Goal: Task Accomplishment & Management: Use online tool/utility

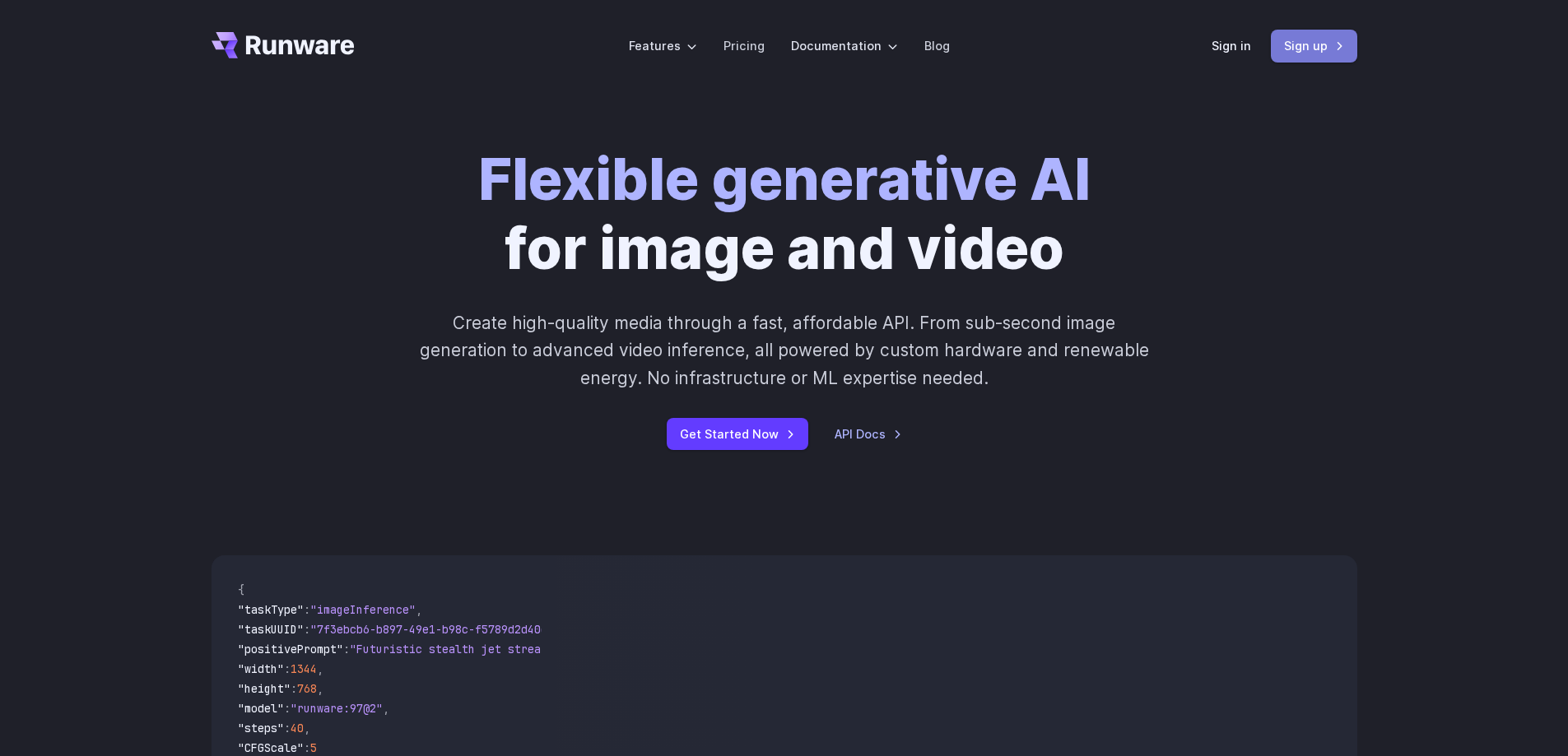
click at [1311, 48] on link "Sign up" at bounding box center [1314, 46] width 87 height 32
click at [1232, 48] on link "Sign in" at bounding box center [1231, 46] width 39 height 19
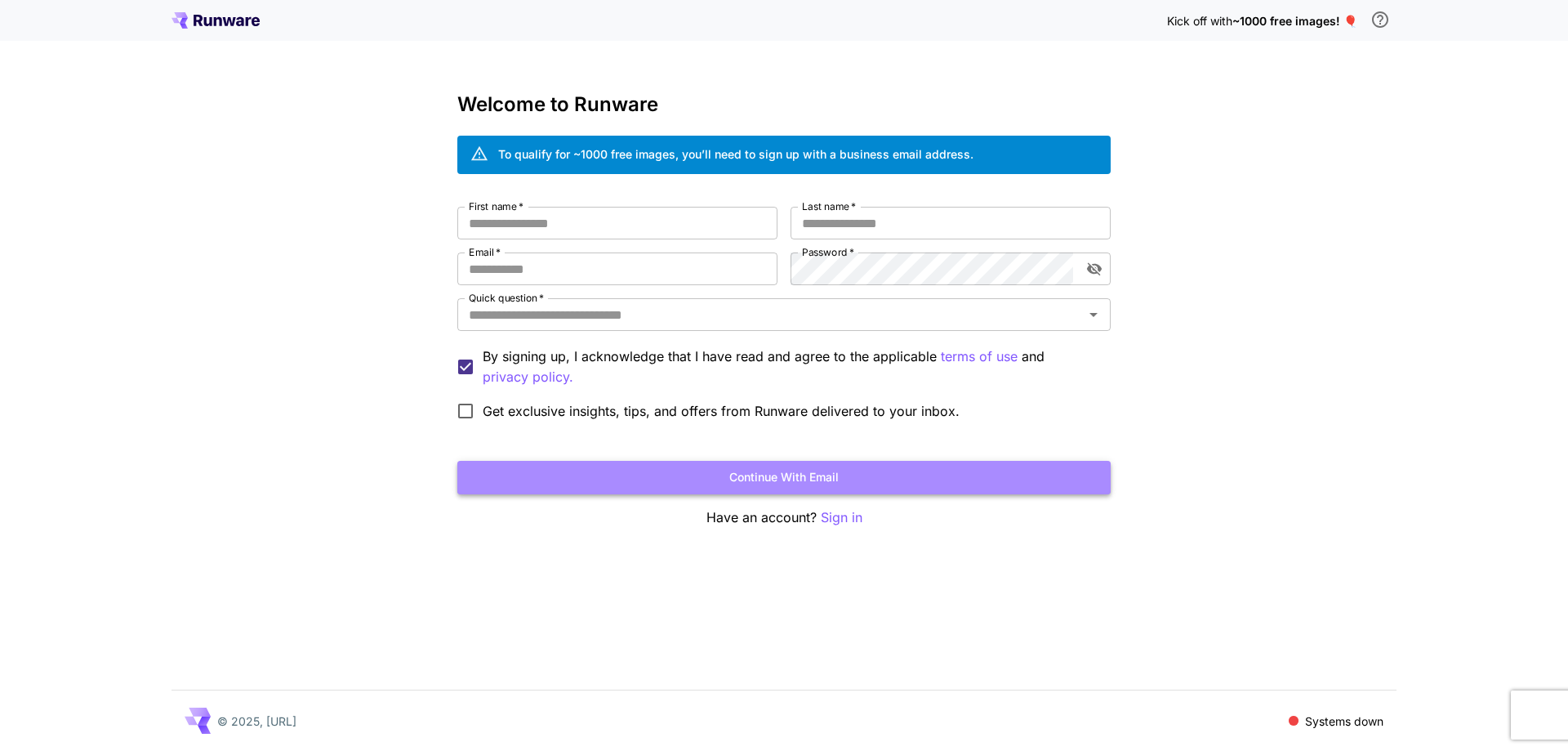
click at [760, 480] on button "Continue with email" at bounding box center [784, 478] width 654 height 34
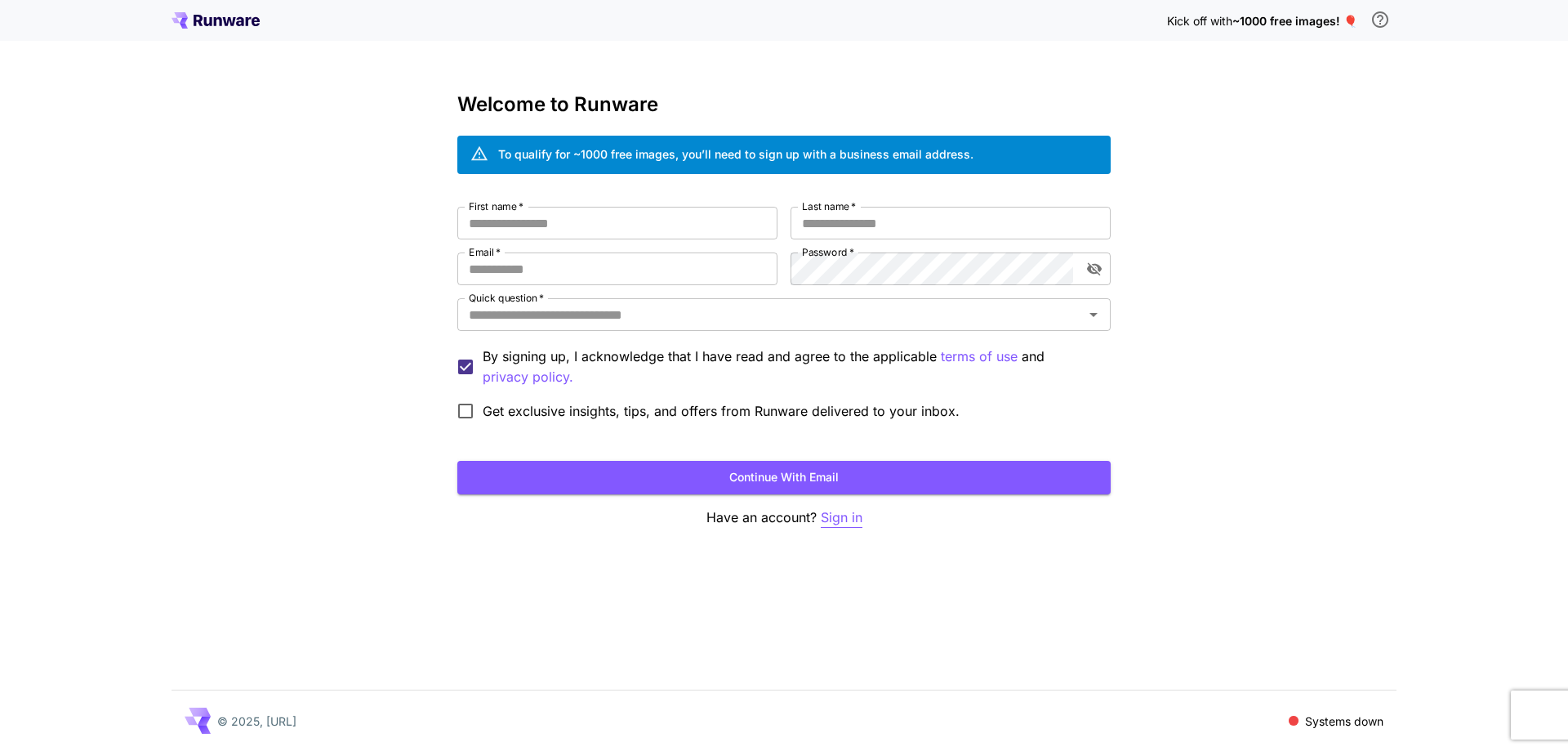
click at [840, 523] on p "Sign in" at bounding box center [841, 517] width 41 height 20
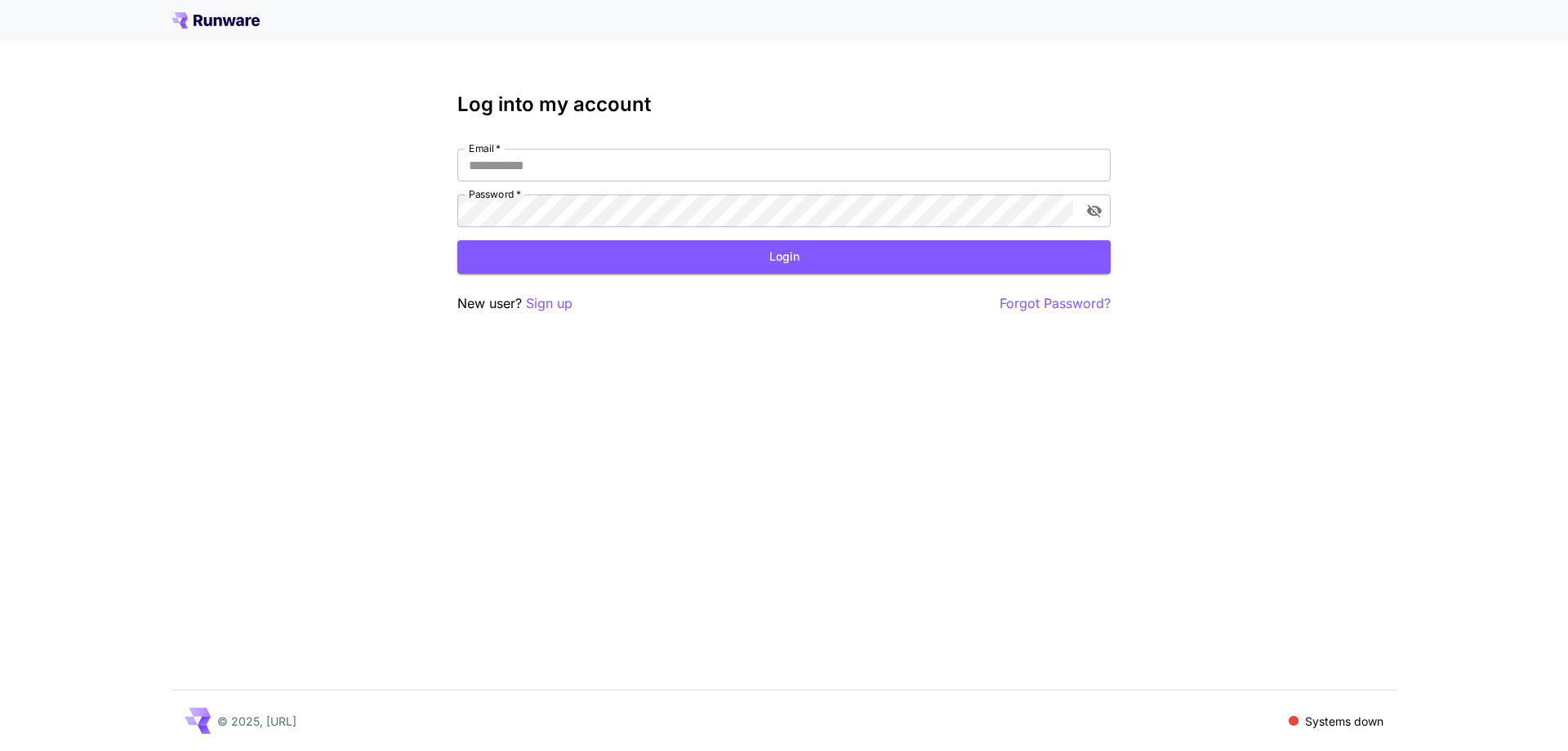
click at [217, 19] on icon at bounding box center [218, 21] width 8 height 9
click at [495, 164] on input "Email   *" at bounding box center [784, 165] width 654 height 33
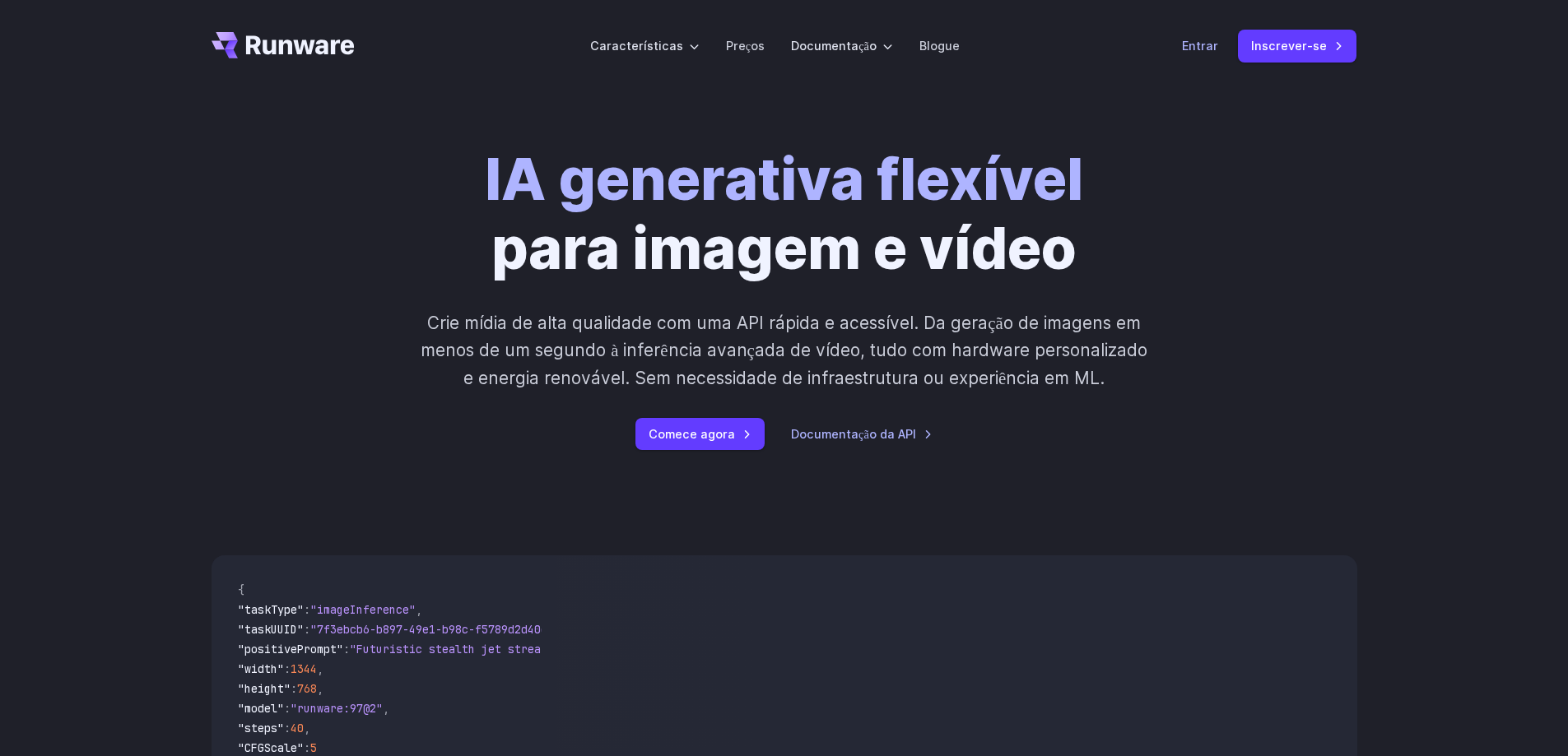
click at [1204, 44] on font "Entrar" at bounding box center [1200, 46] width 37 height 14
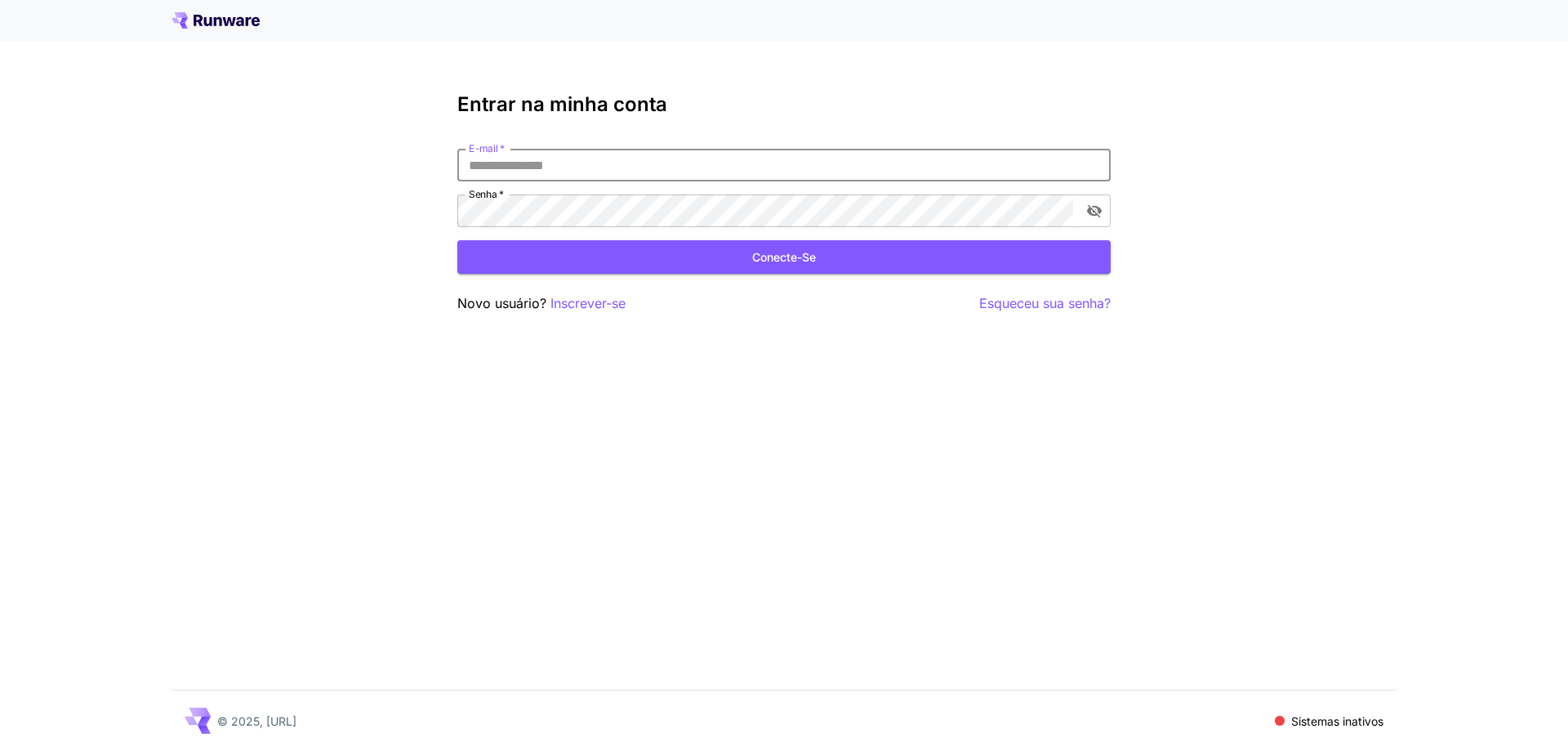
click at [576, 166] on input "E-mail   *" at bounding box center [784, 165] width 654 height 33
click at [568, 304] on font "Inscrever-se" at bounding box center [588, 303] width 75 height 16
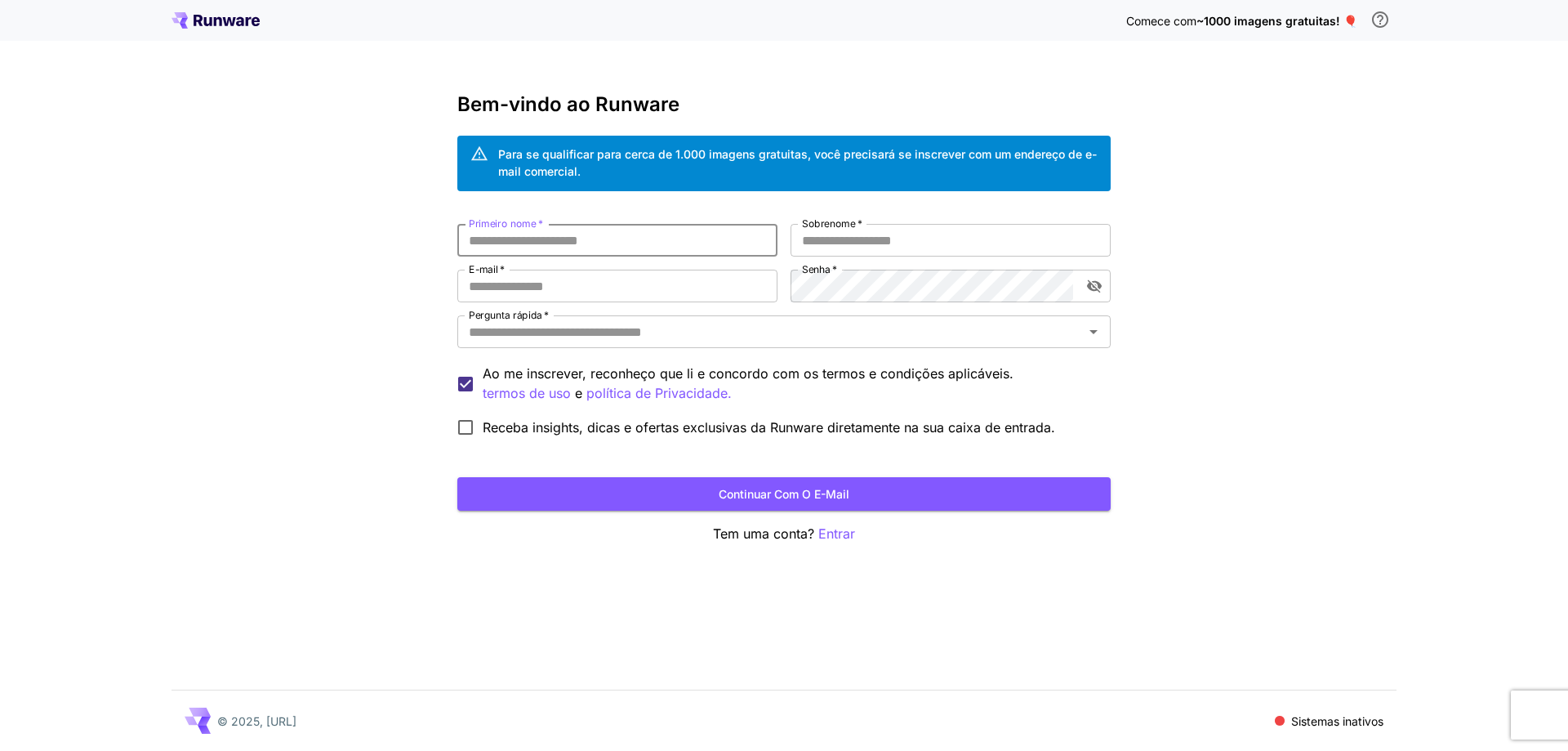
click at [499, 246] on input "Primeiro nome   *" at bounding box center [617, 240] width 321 height 33
type input "******"
click at [826, 234] on input "Sobrenome   *" at bounding box center [951, 240] width 321 height 33
type input "******"
click at [550, 286] on input "E-mail   *" at bounding box center [617, 286] width 321 height 33
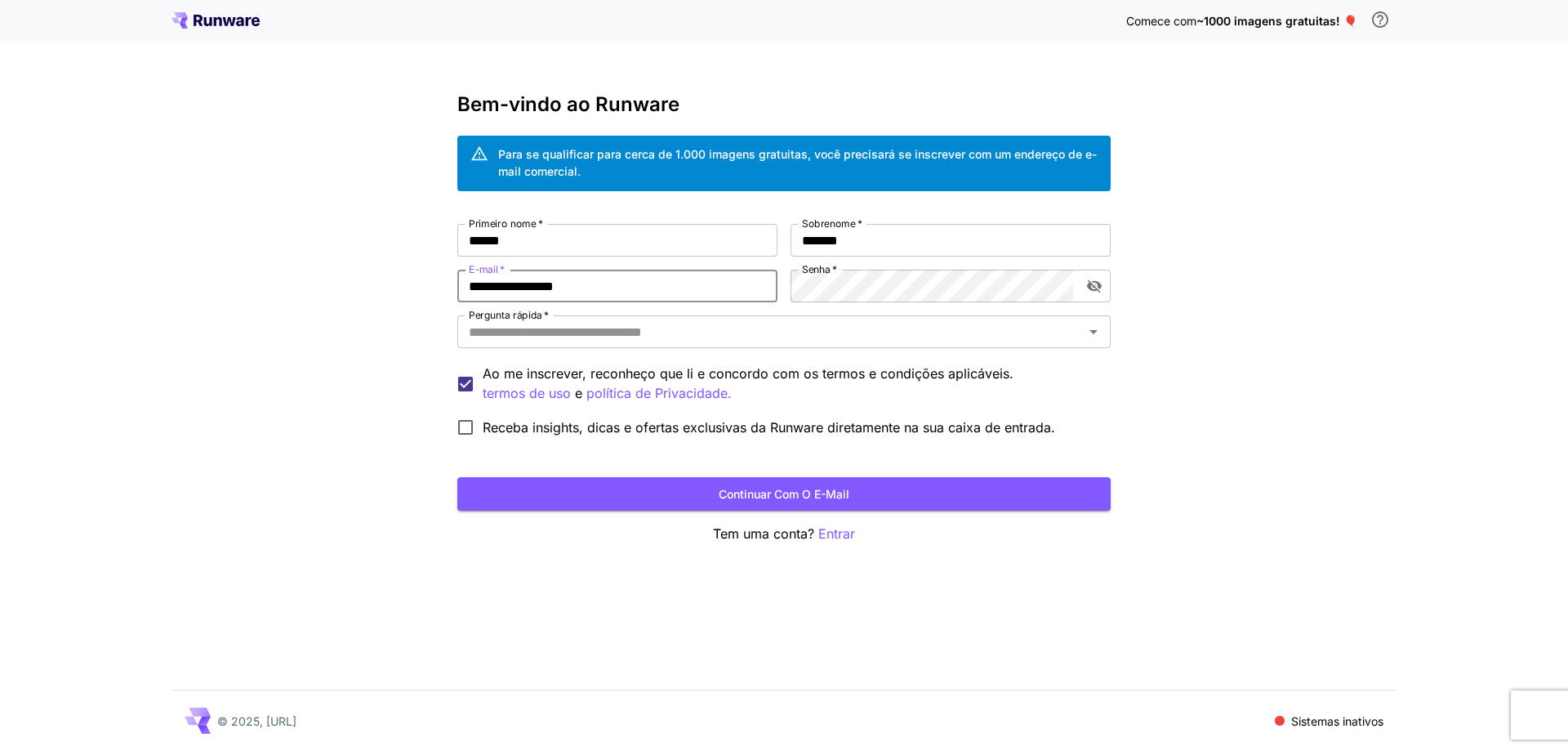
type input "**********"
click at [1091, 285] on icon "alternar a visibilidade da senha" at bounding box center [1094, 285] width 16 height 16
click at [628, 330] on input "Pergunta rápida   *" at bounding box center [770, 332] width 617 height 23
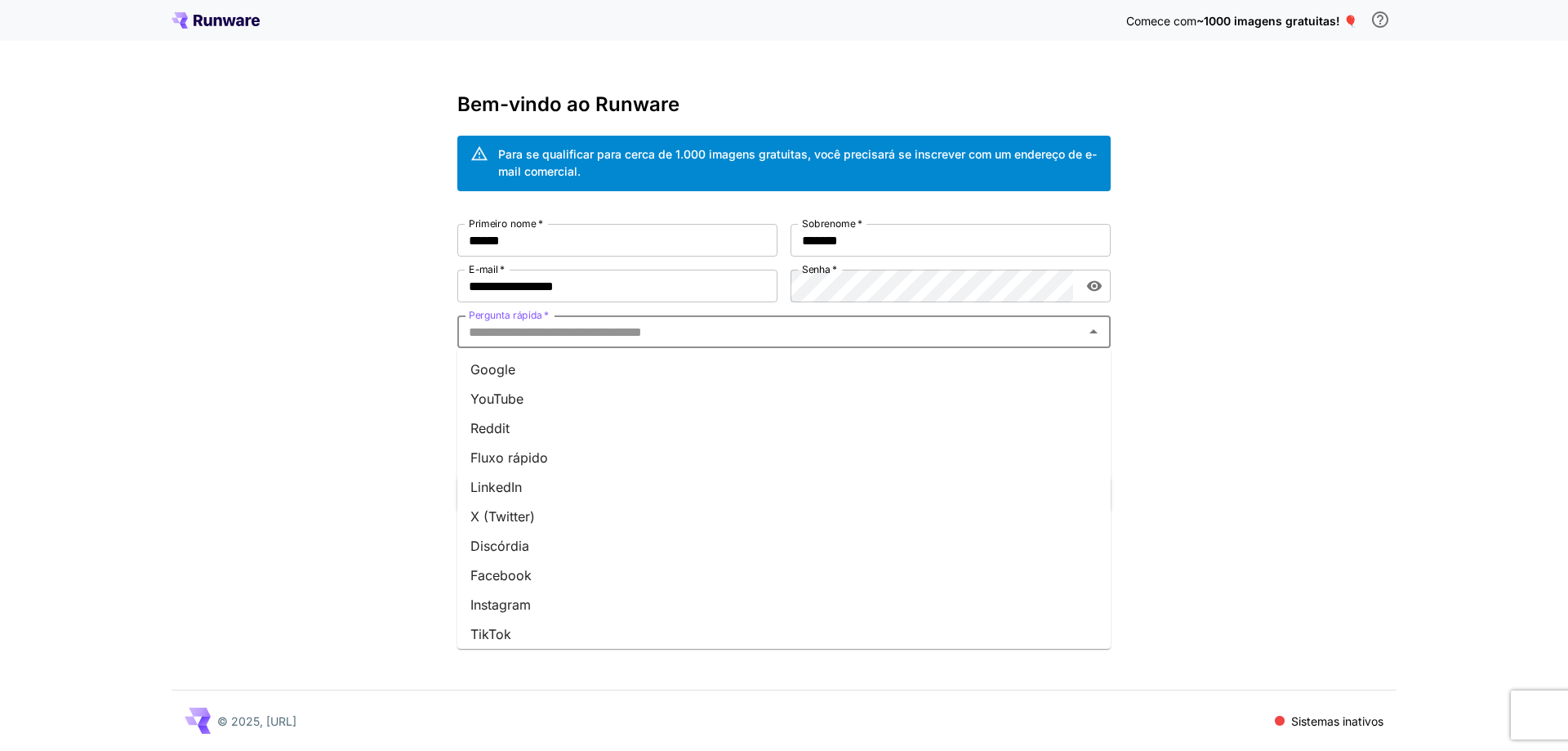
click at [539, 403] on li "YouTube" at bounding box center [784, 398] width 654 height 30
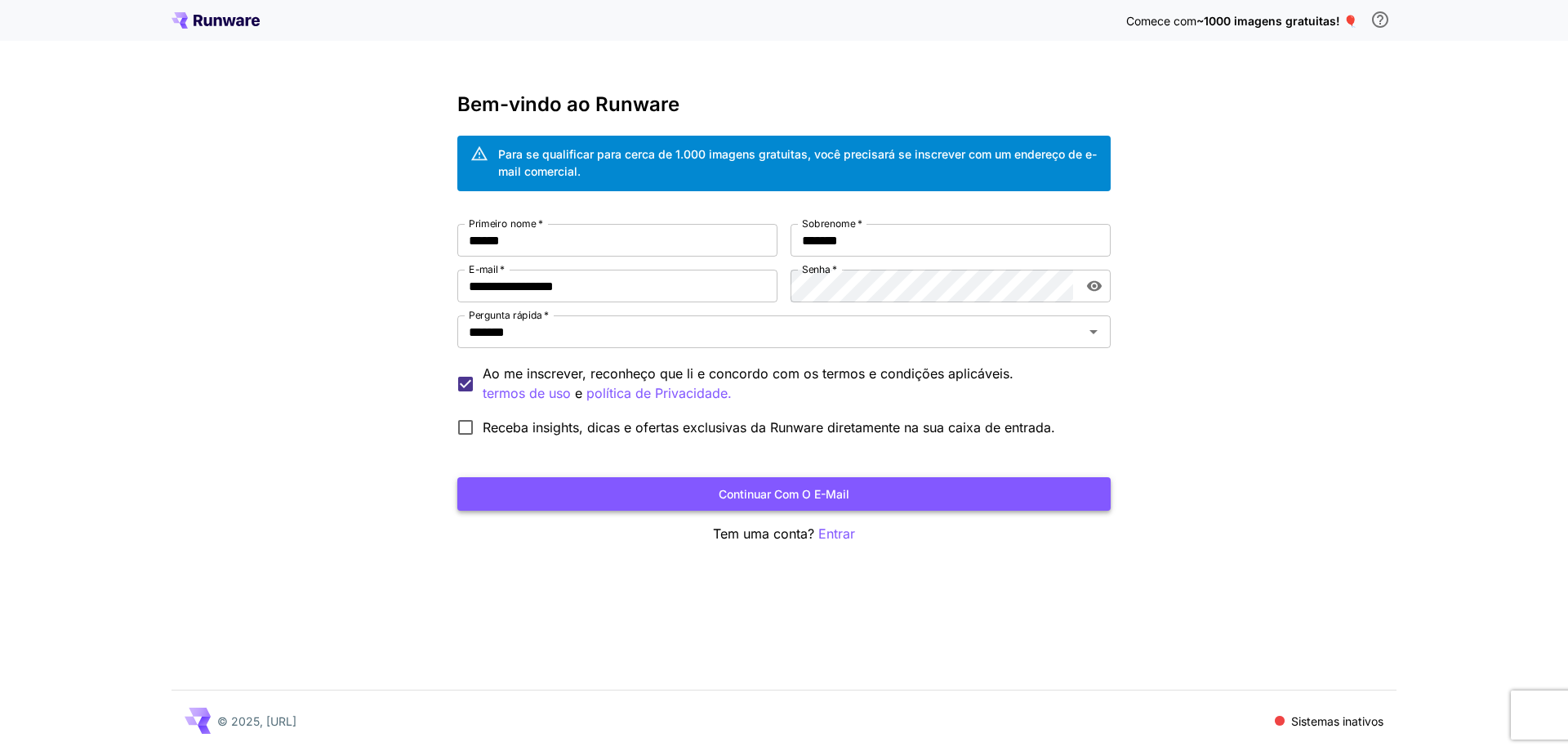
click at [768, 492] on font "Continuar com o e-mail" at bounding box center [784, 494] width 131 height 14
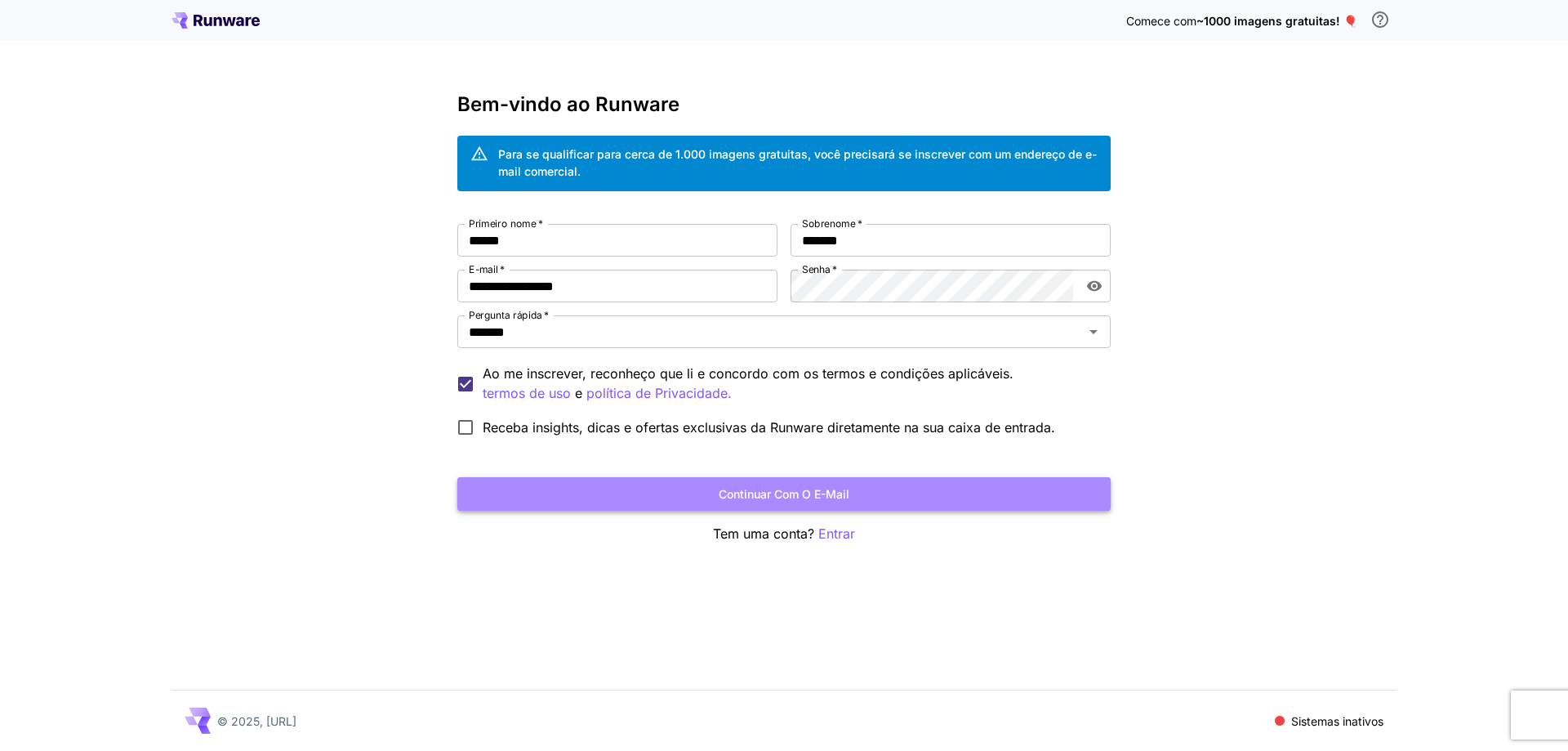
click at [732, 494] on font "Continuar com o e-mail" at bounding box center [784, 494] width 131 height 14
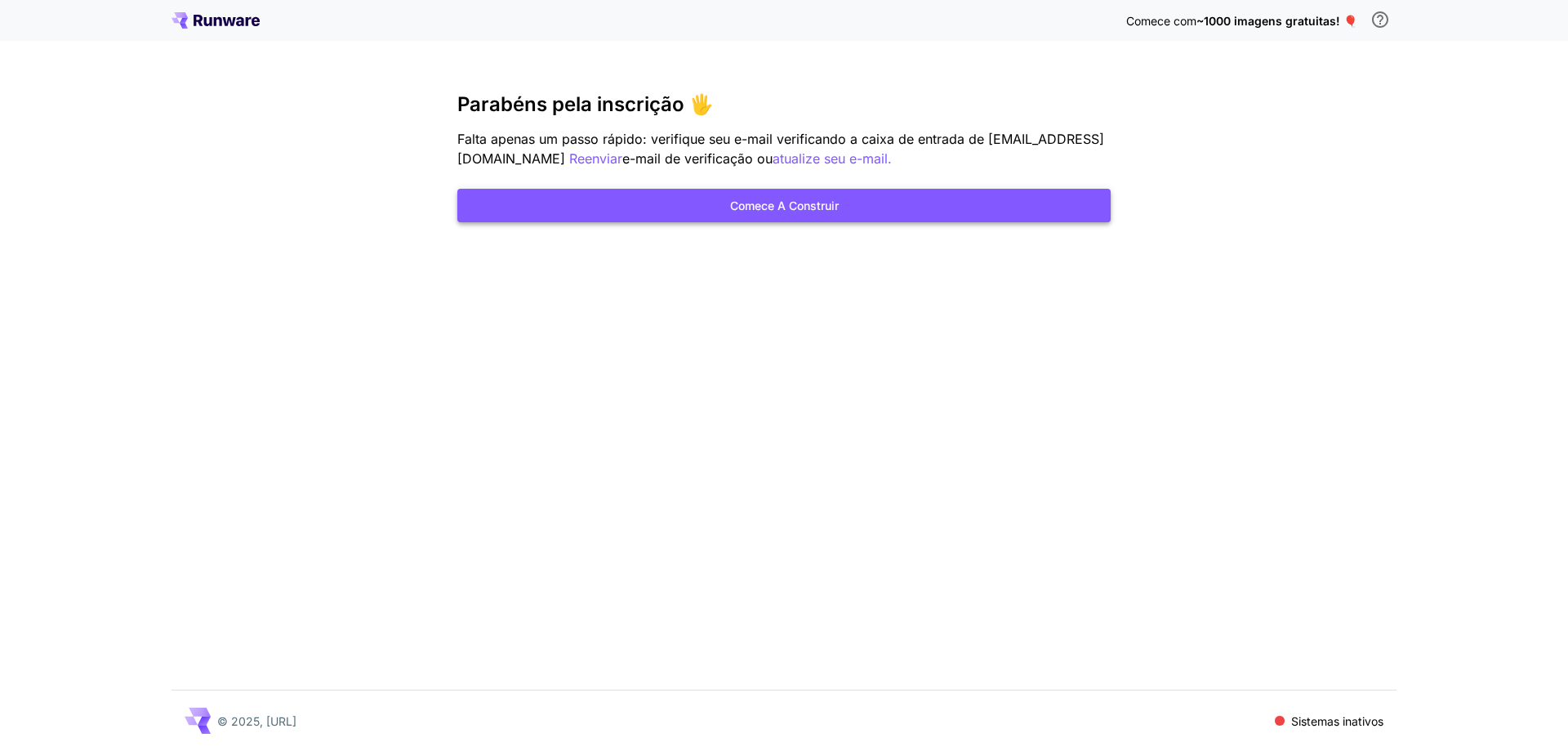
click at [722, 201] on button "Comece a construir" at bounding box center [784, 206] width 654 height 34
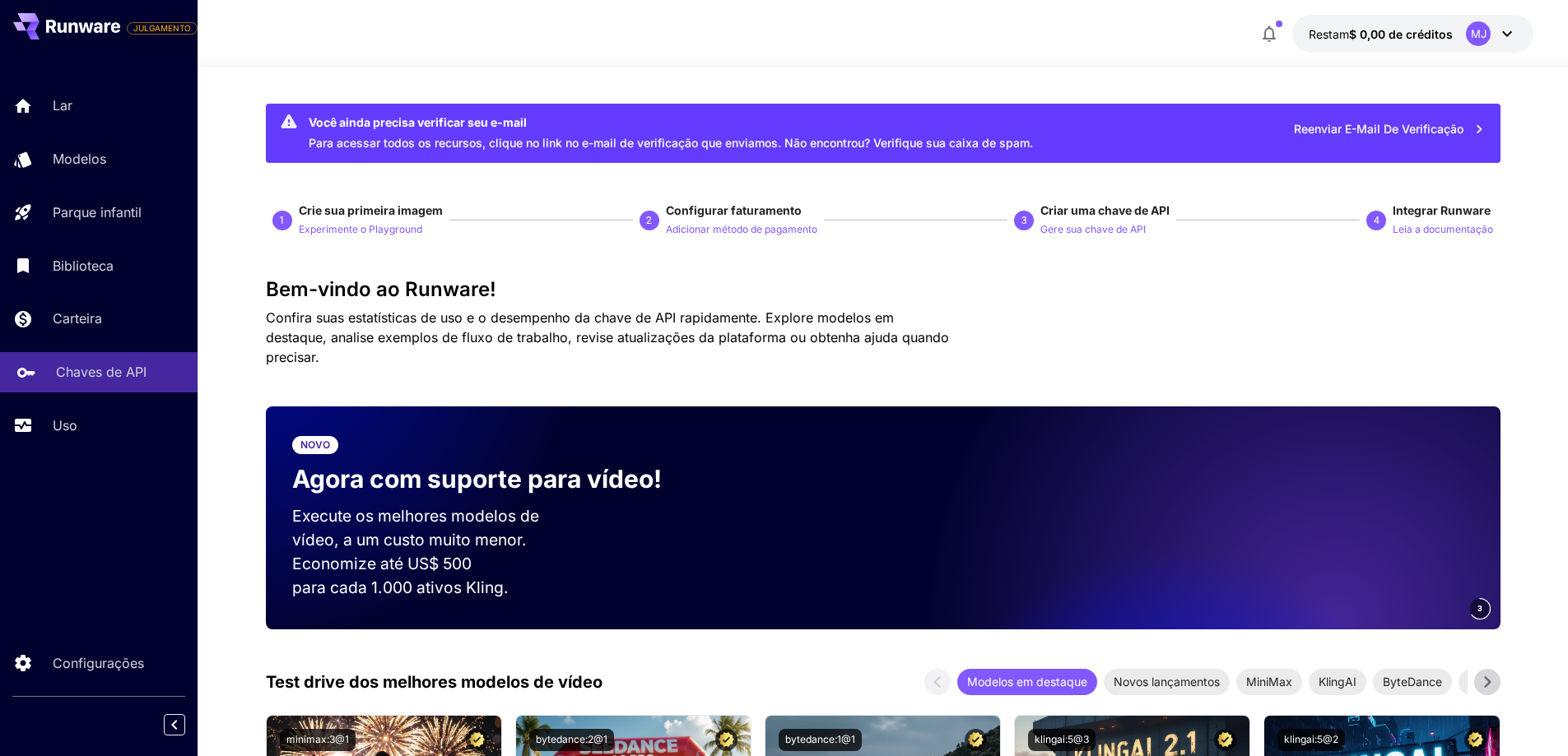
click at [102, 371] on font "Chaves de API" at bounding box center [101, 371] width 91 height 16
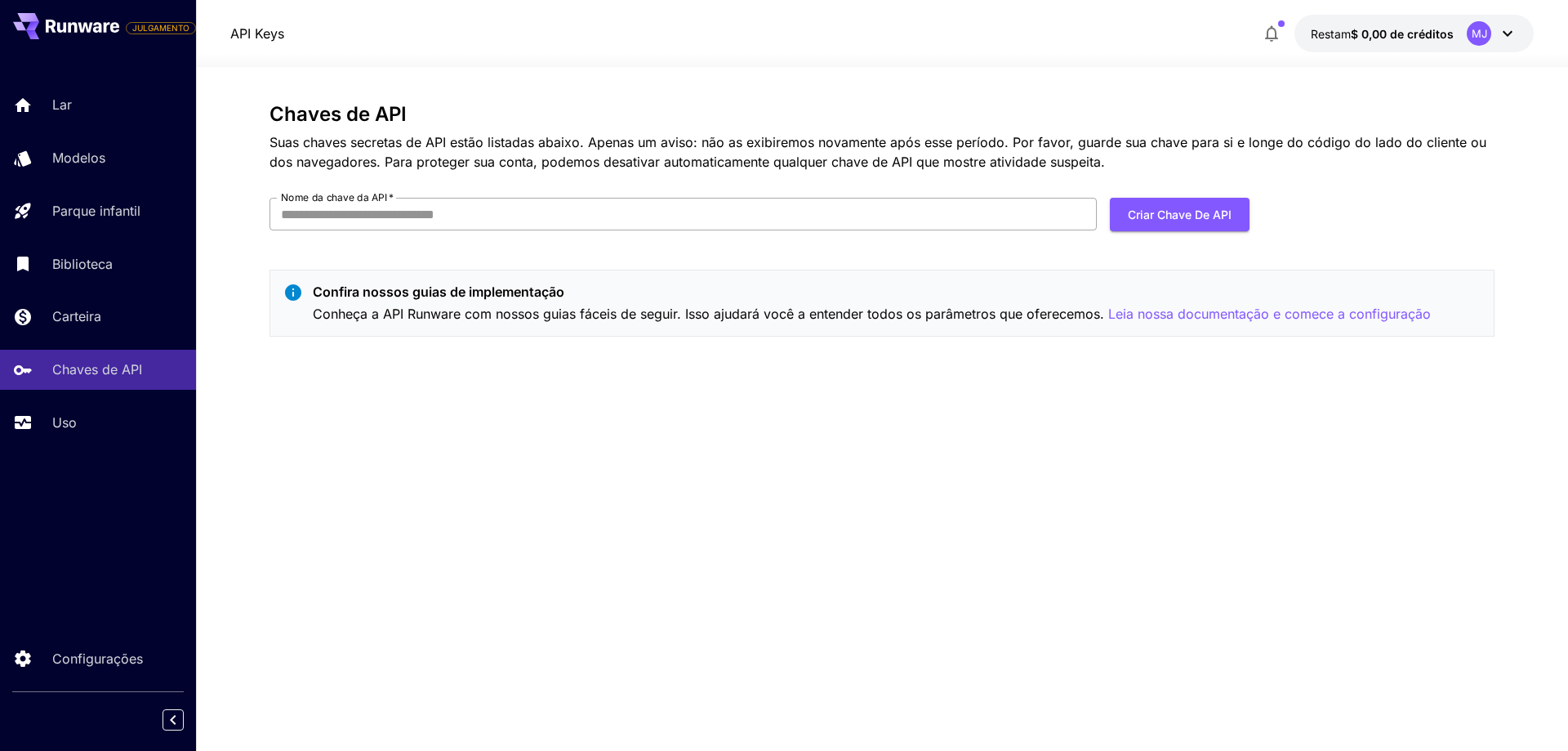
click at [358, 213] on input "Nome da chave da API   *" at bounding box center [683, 213] width 827 height 33
type input "**********"
click at [1152, 214] on font "Criar chave de API" at bounding box center [1179, 214] width 104 height 14
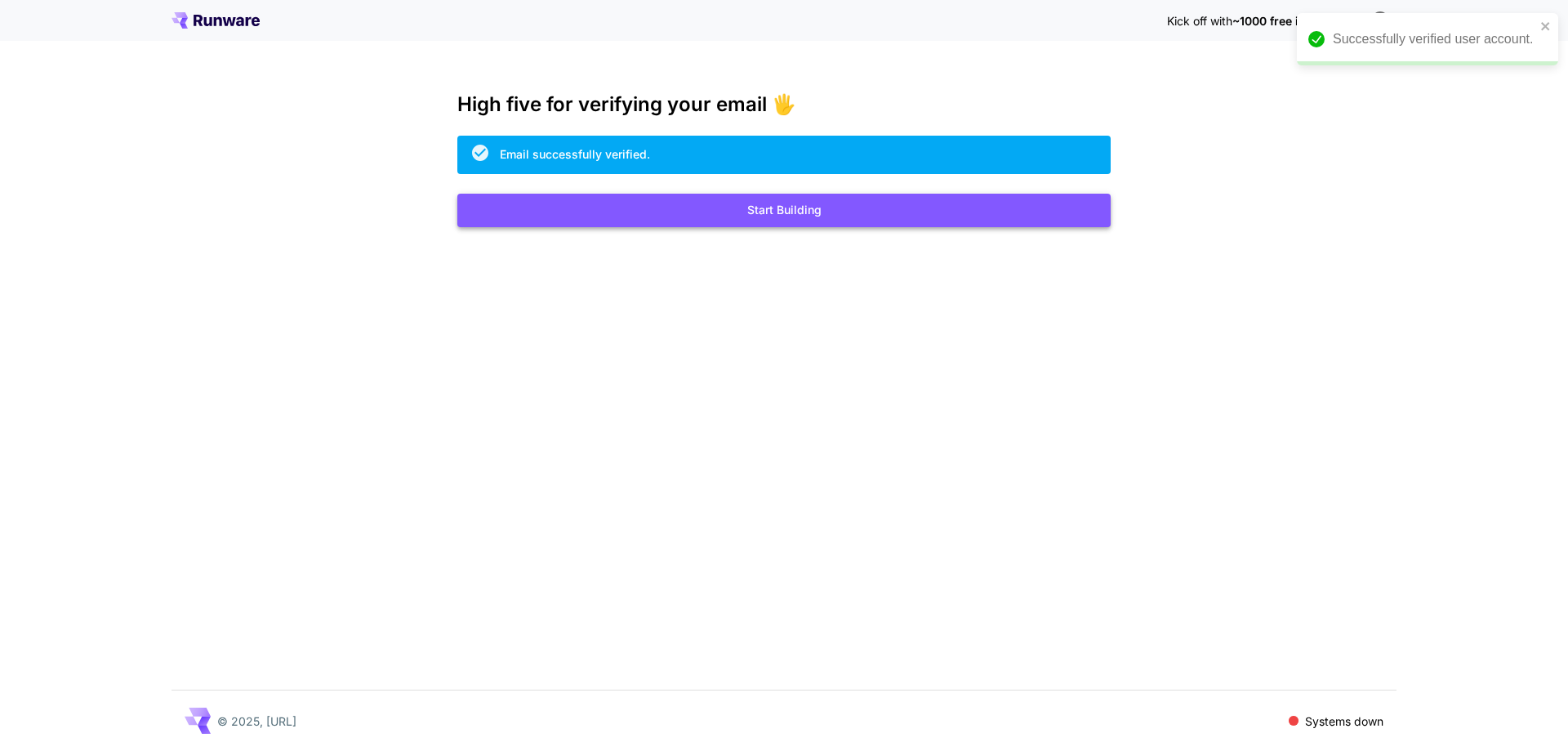
click at [754, 206] on button "Start Building" at bounding box center [784, 211] width 654 height 34
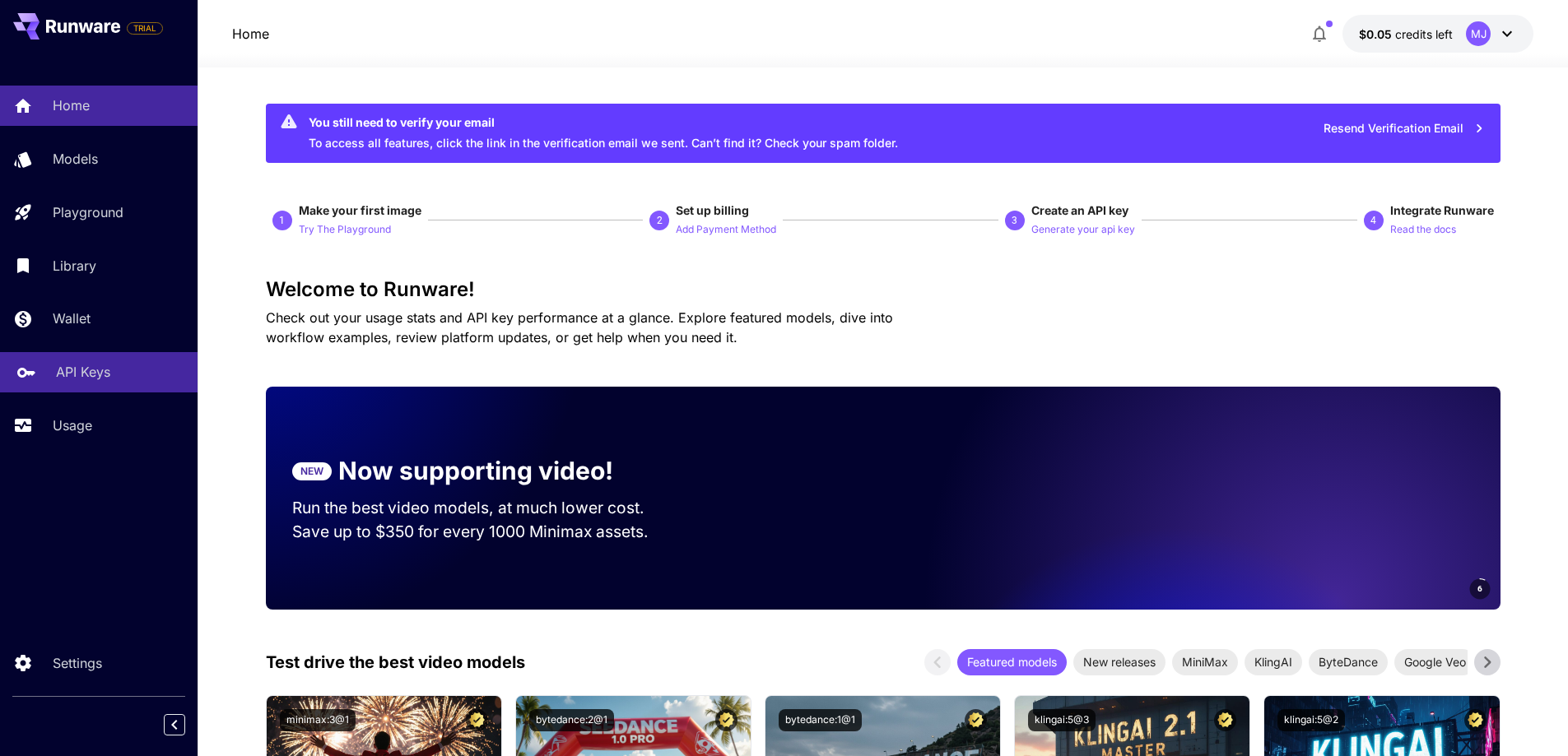
click at [82, 373] on p "API Keys" at bounding box center [83, 371] width 54 height 20
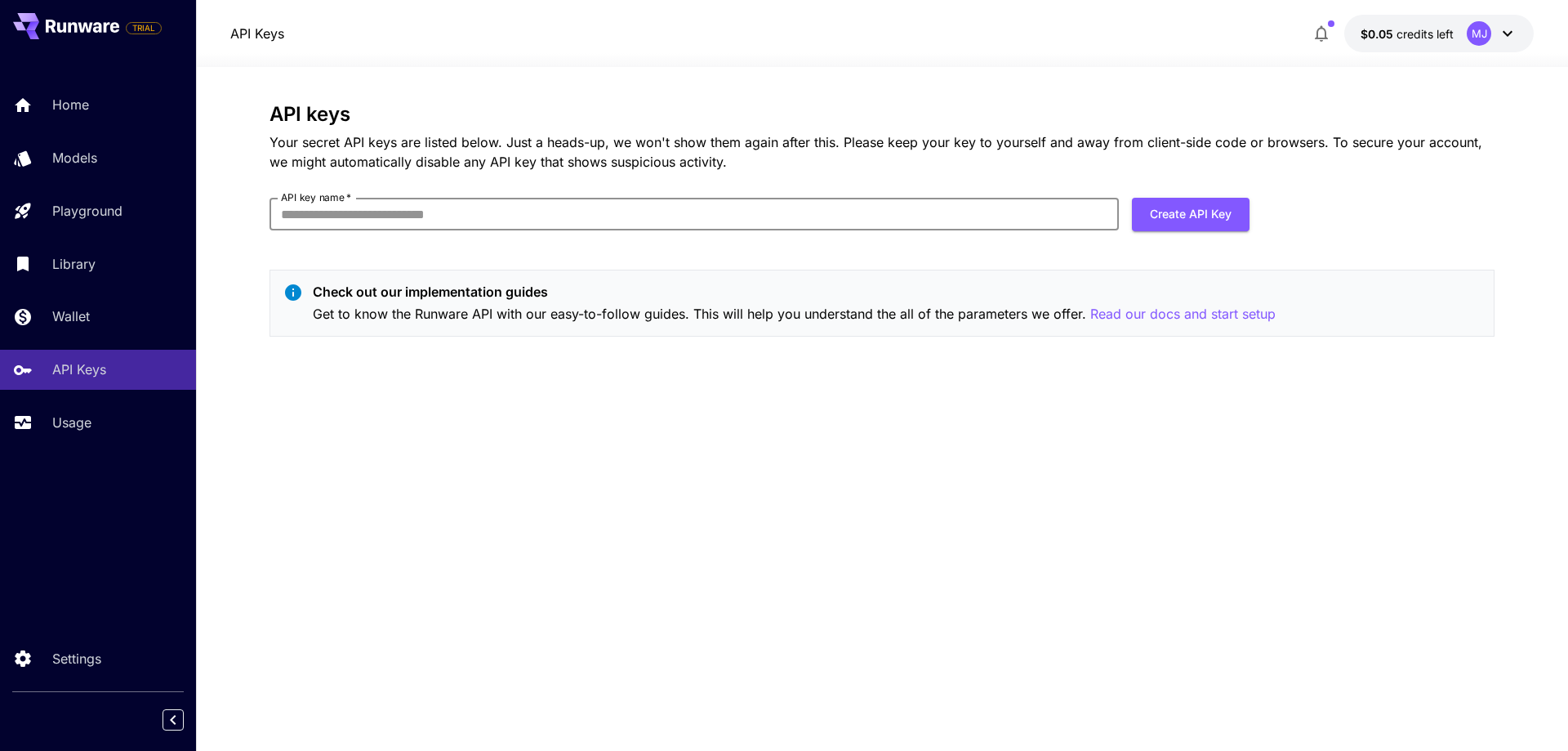
click at [504, 222] on input "API key name   *" at bounding box center [694, 213] width 849 height 33
type input "**********"
click at [1167, 214] on button "Create API Key" at bounding box center [1190, 214] width 117 height 34
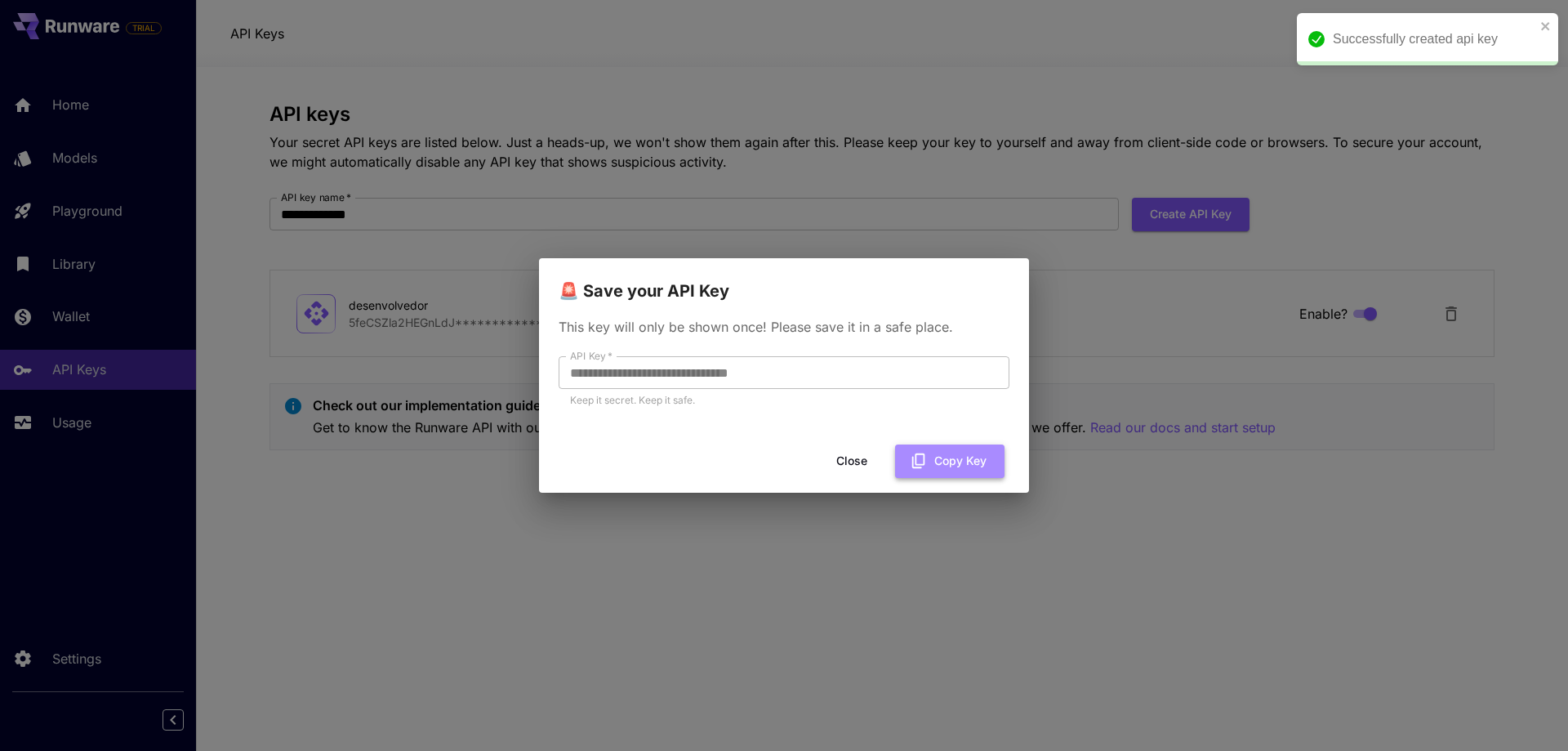
click at [950, 464] on button "Copy Key" at bounding box center [950, 462] width 110 height 34
click at [843, 464] on button "Close" at bounding box center [851, 462] width 73 height 34
